Goal: Feedback & Contribution: Leave review/rating

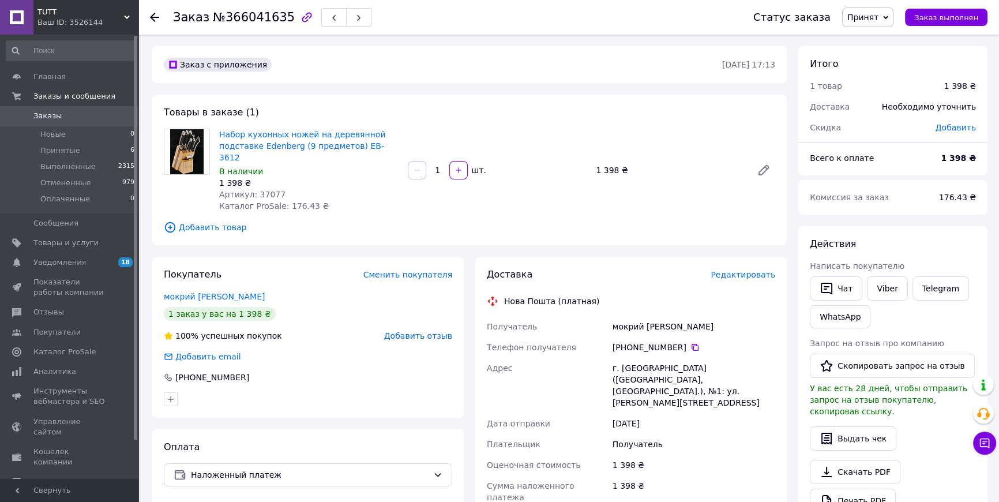
click at [439, 331] on span "Добавить отзыв" at bounding box center [418, 335] width 68 height 9
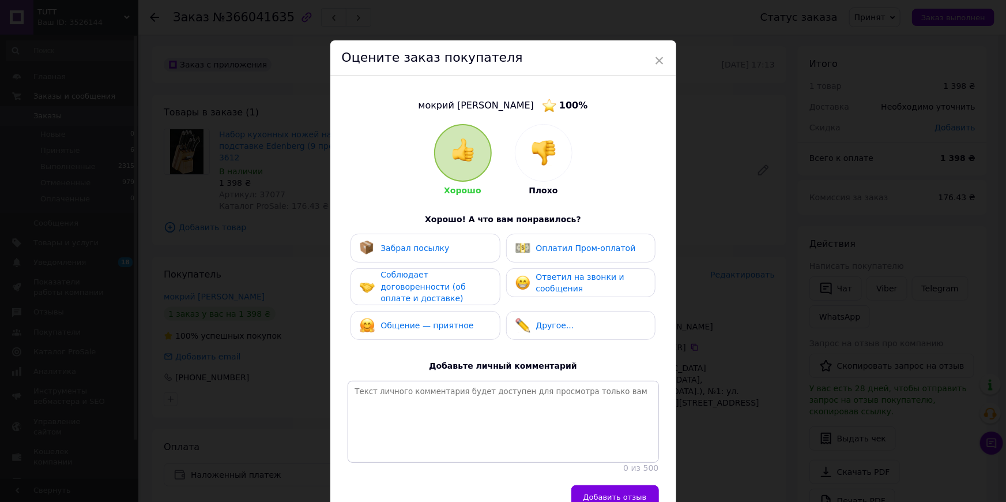
click at [433, 249] on span "Забрал посылку" at bounding box center [415, 247] width 69 height 9
click at [431, 281] on span "Соблюдает договоренности (об оплате и доставке)" at bounding box center [423, 286] width 85 height 33
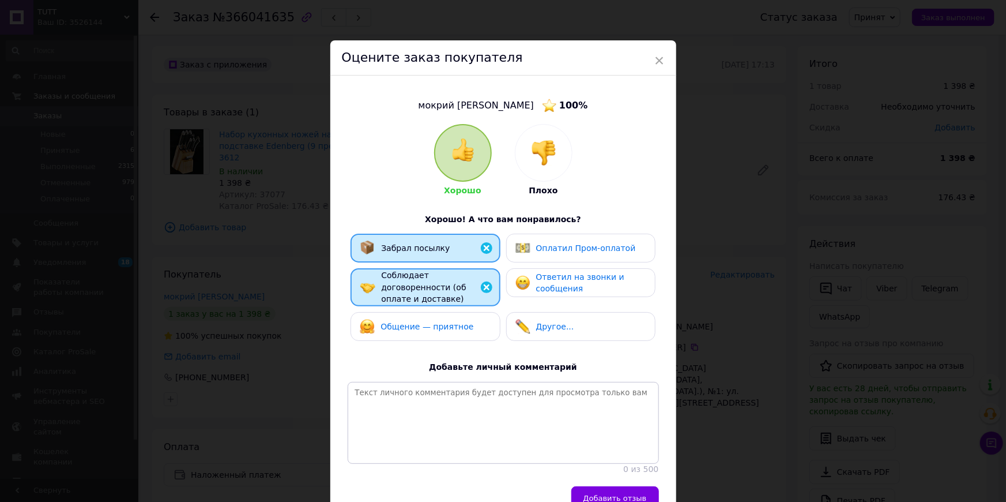
click at [420, 322] on span "Общение — приятное" at bounding box center [427, 326] width 93 height 9
click at [574, 283] on span "Ответил на звонки и сообщения" at bounding box center [580, 282] width 88 height 21
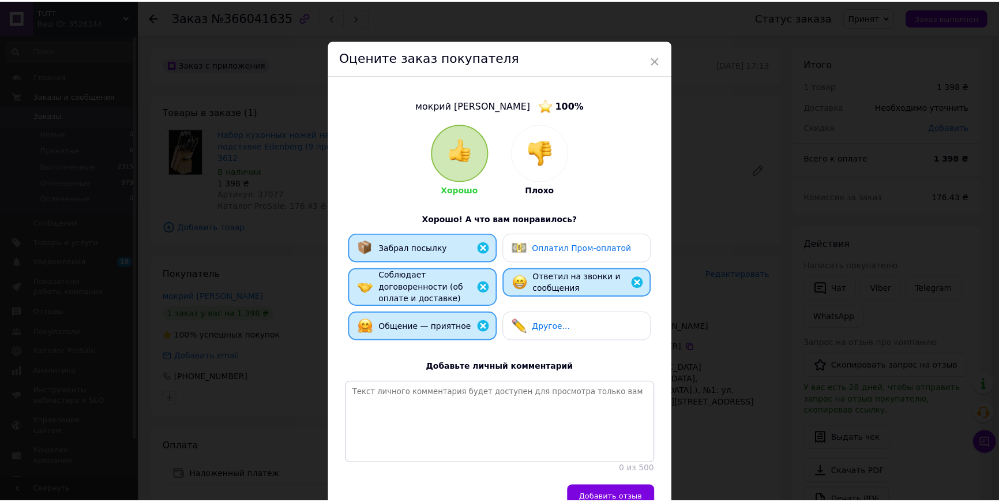
scroll to position [52, 0]
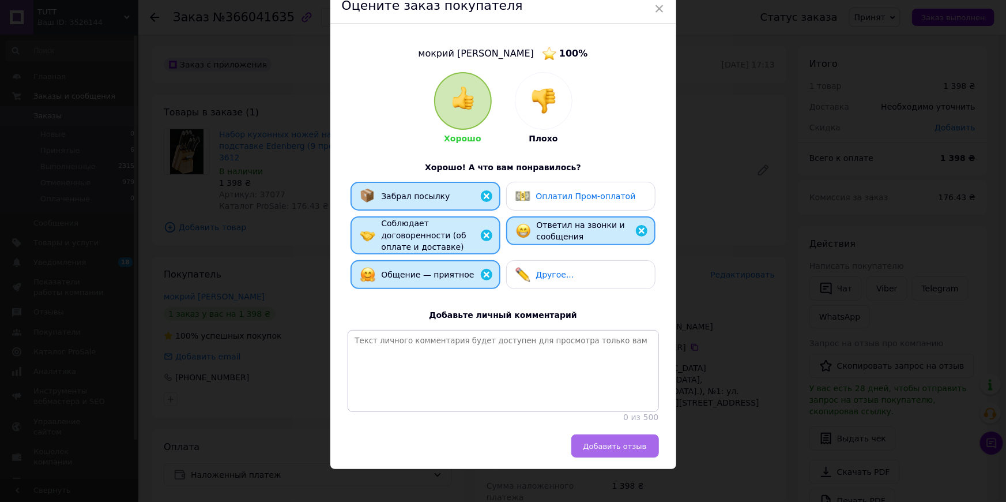
click at [645, 452] on button "Добавить отзыв" at bounding box center [616, 445] width 88 height 23
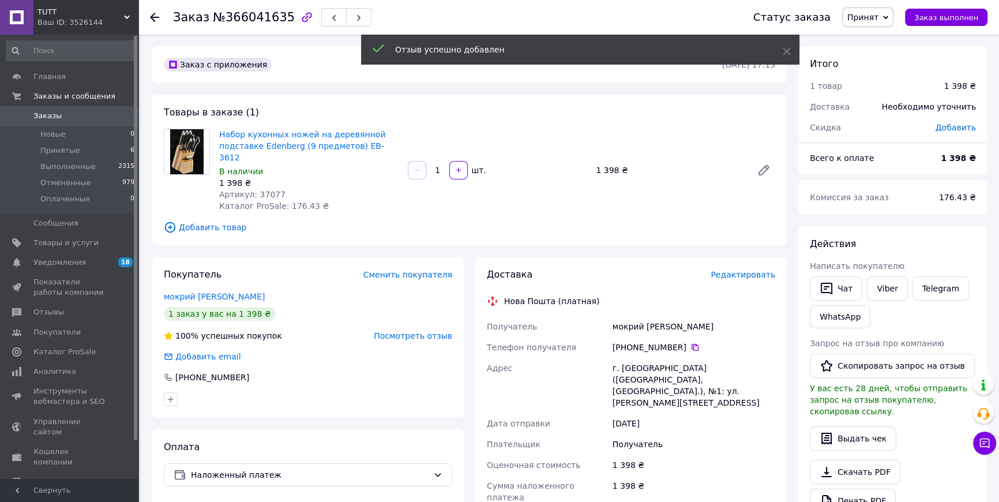
click at [878, 19] on span "Принят" at bounding box center [862, 17] width 31 height 9
click at [874, 39] on li "Выполнен" at bounding box center [873, 40] width 61 height 17
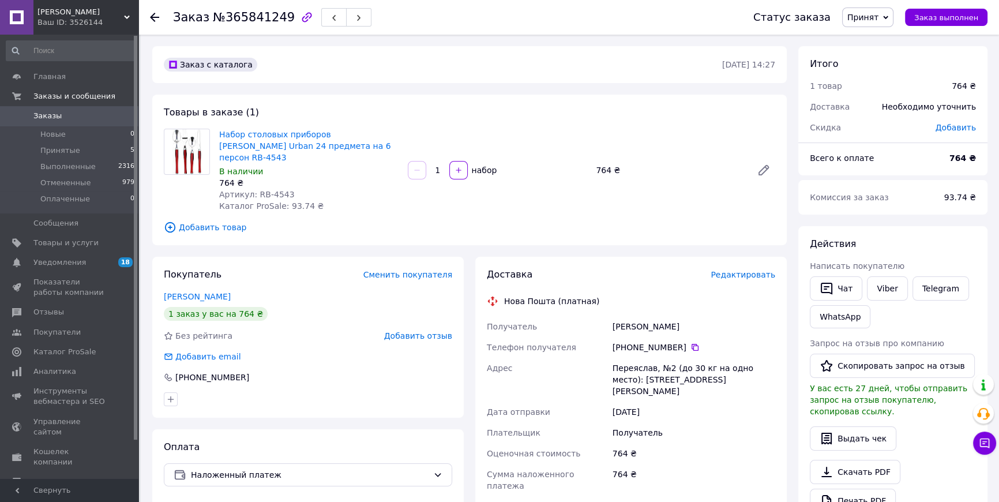
click at [437, 331] on span "Добавить отзыв" at bounding box center [418, 335] width 68 height 9
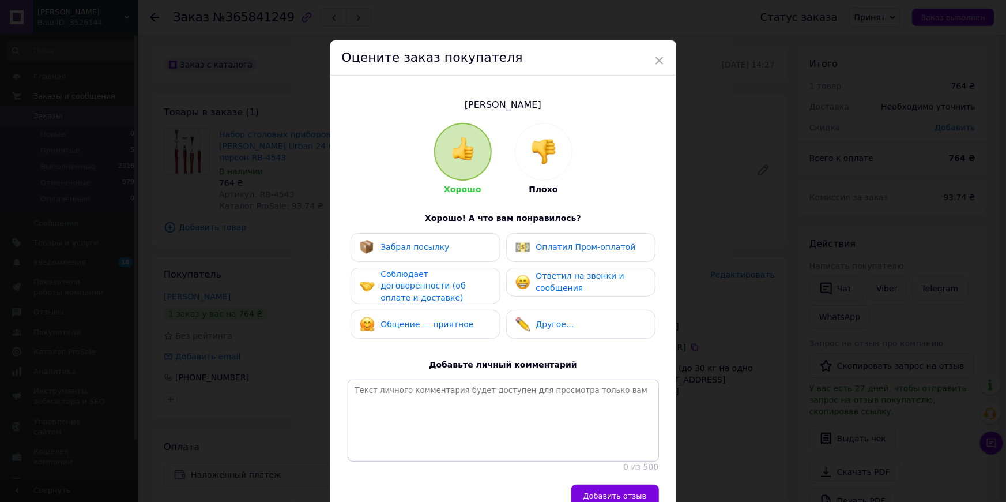
click at [452, 248] on div "Забрал посылку" at bounding box center [425, 247] width 131 height 15
click at [446, 277] on span "Соблюдает договоренности (об оплате и доставке)" at bounding box center [423, 285] width 85 height 33
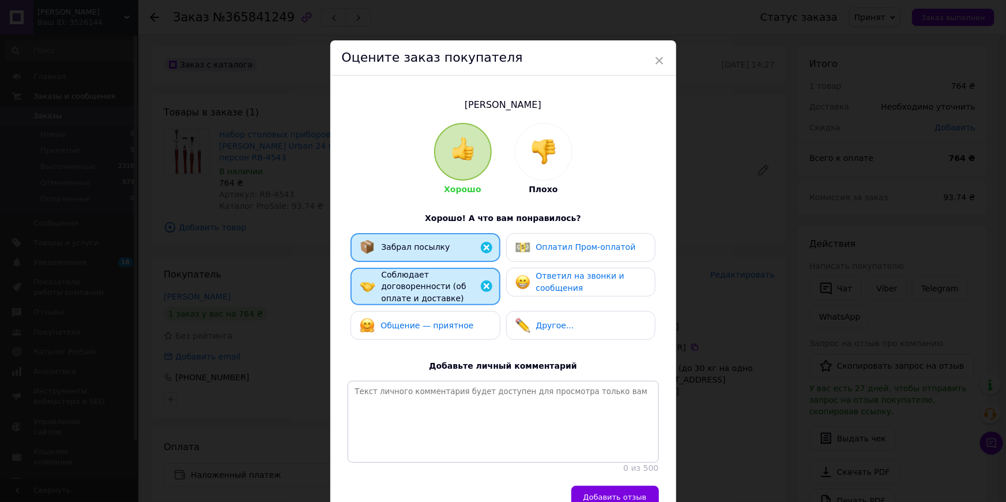
click at [442, 321] on span "Общение — приятное" at bounding box center [427, 325] width 93 height 9
click at [602, 280] on span "Ответил на звонки и сообщения" at bounding box center [580, 281] width 88 height 21
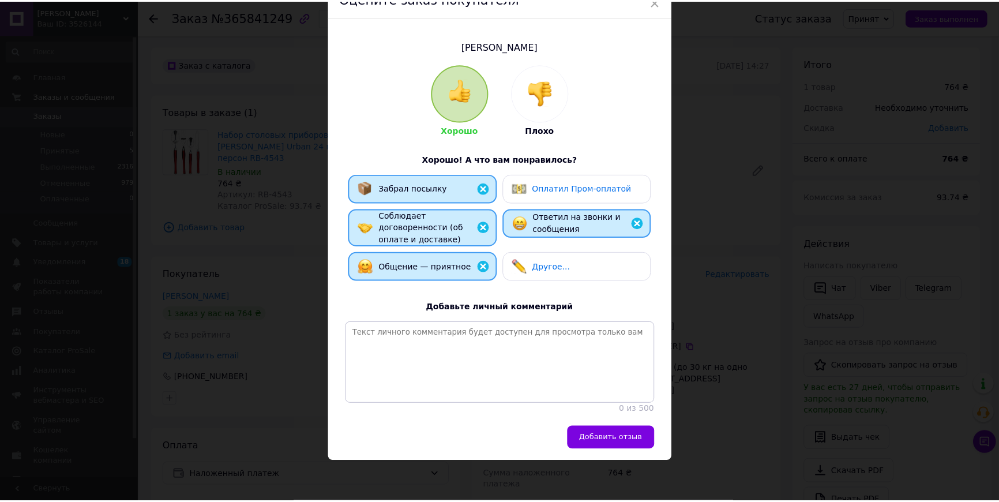
scroll to position [63, 0]
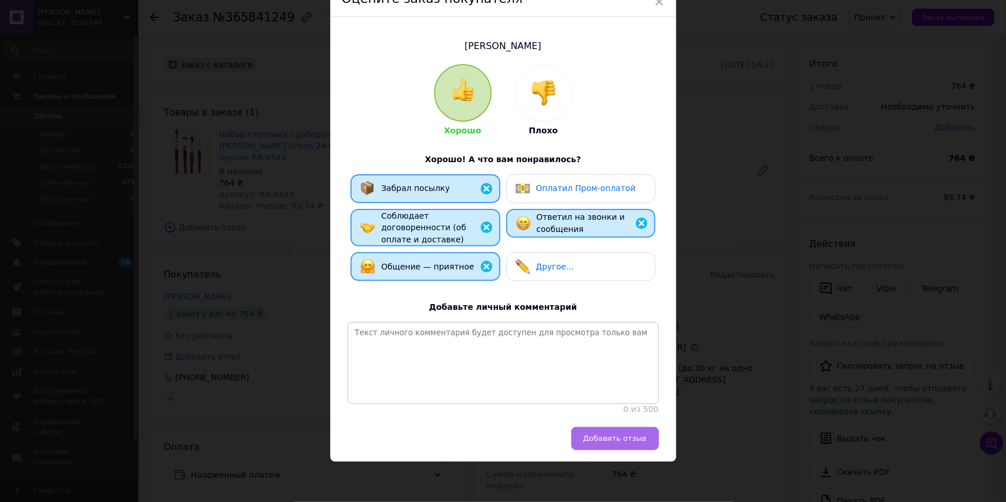
click at [647, 439] on button "Добавить отзыв" at bounding box center [616, 438] width 88 height 23
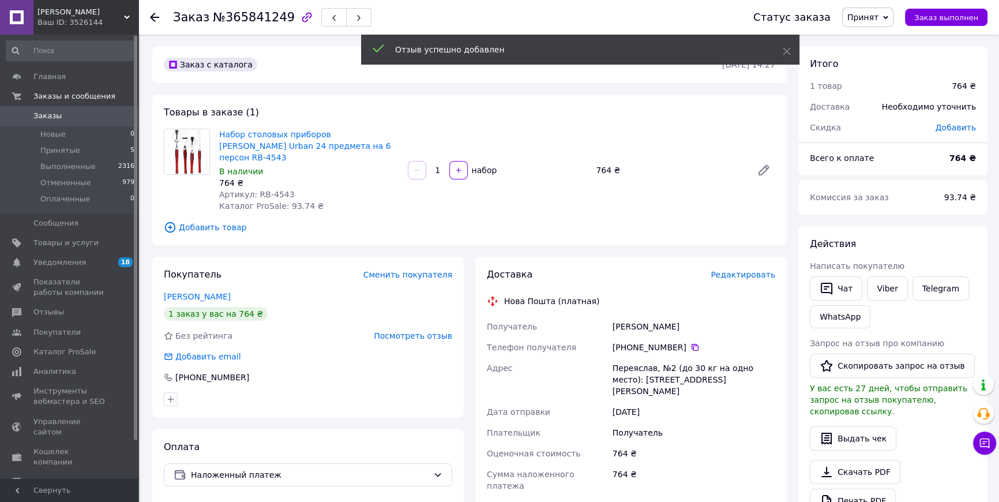
click at [875, 20] on span "Принят" at bounding box center [862, 17] width 31 height 9
click at [871, 40] on li "Выполнен" at bounding box center [873, 40] width 61 height 17
